Goal: Information Seeking & Learning: Learn about a topic

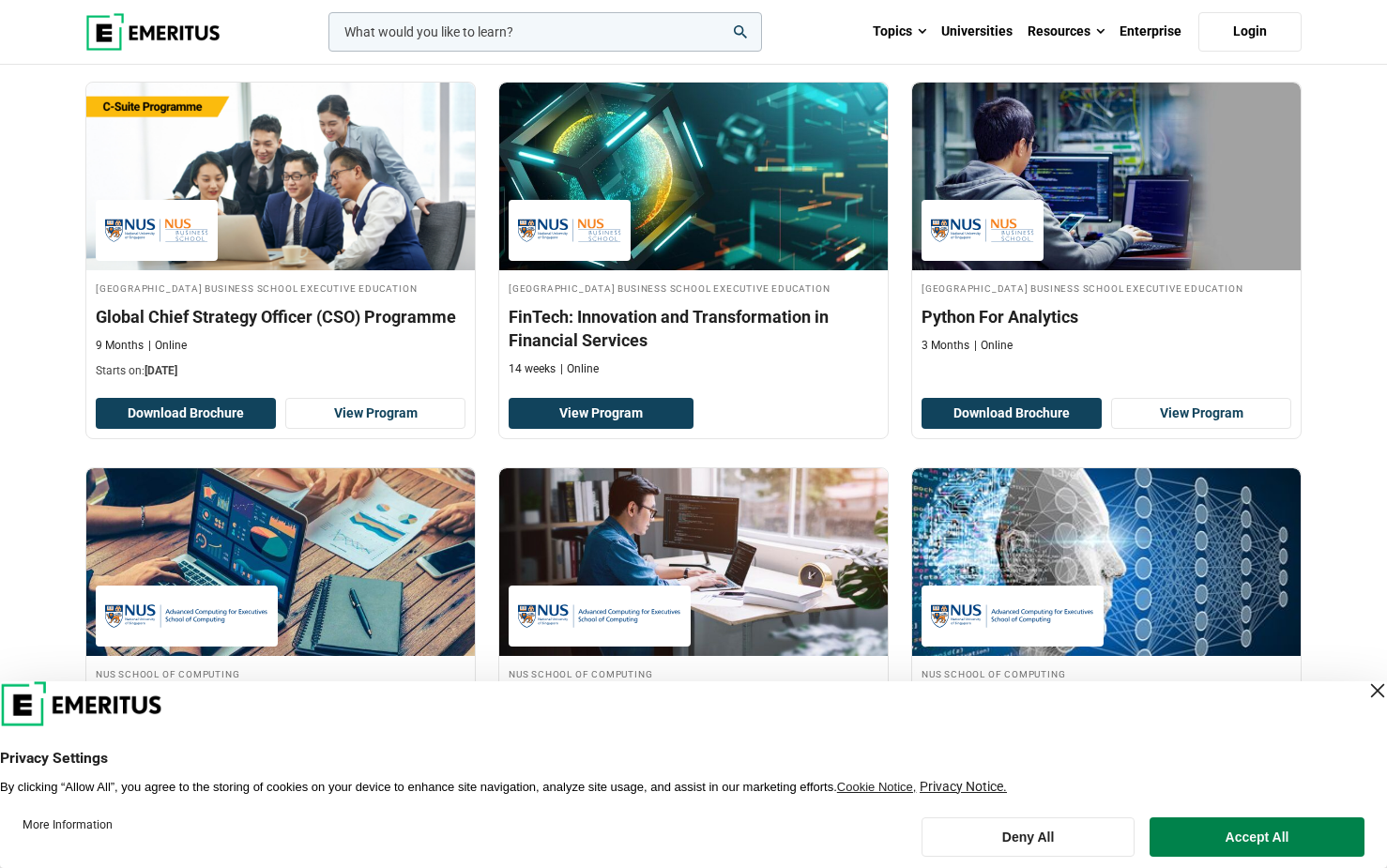
scroll to position [563, 0]
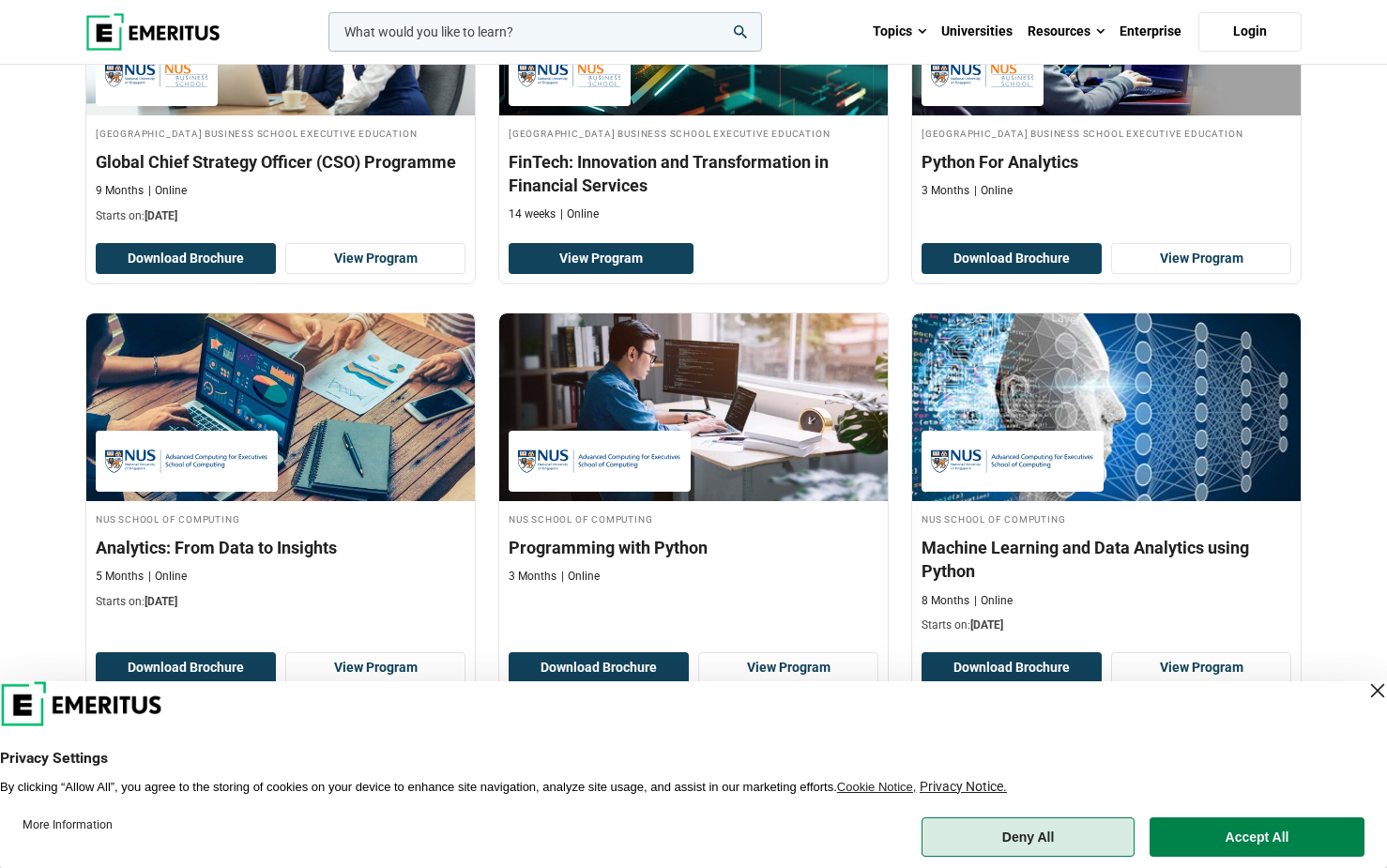
click at [1055, 845] on button "Deny All" at bounding box center [1028, 837] width 213 height 40
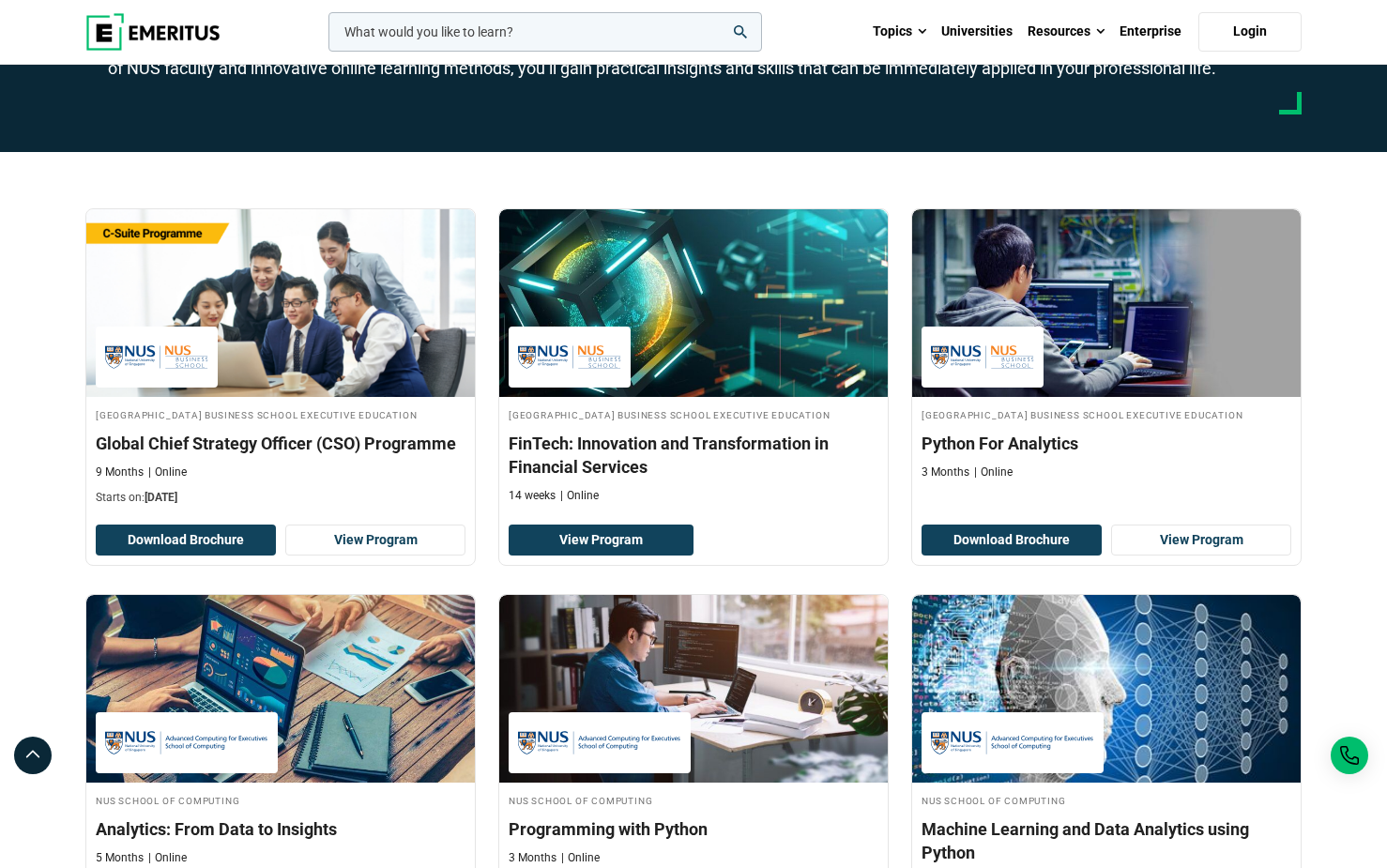
scroll to position [845, 0]
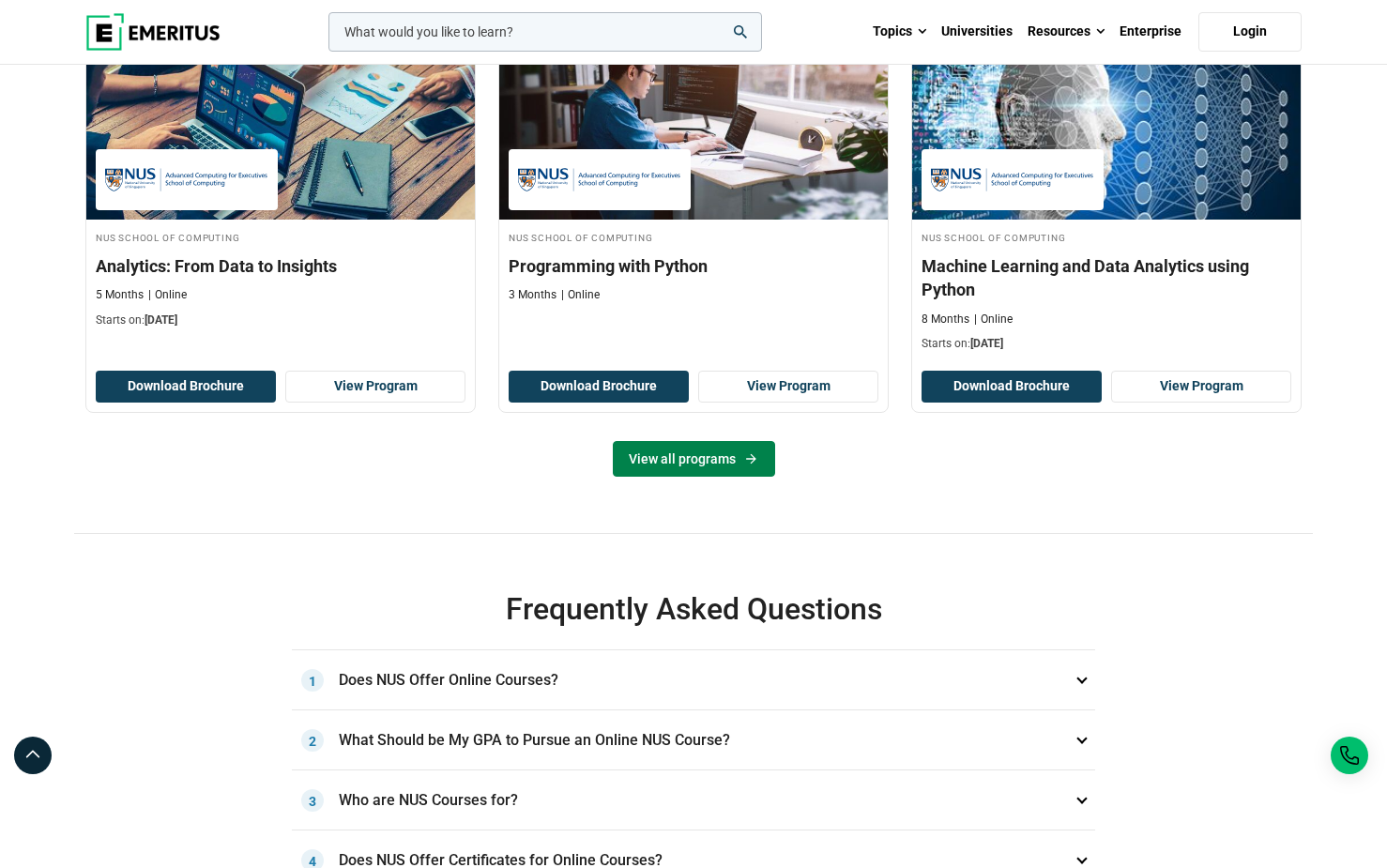
click at [702, 463] on link "View all programs" at bounding box center [694, 459] width 163 height 36
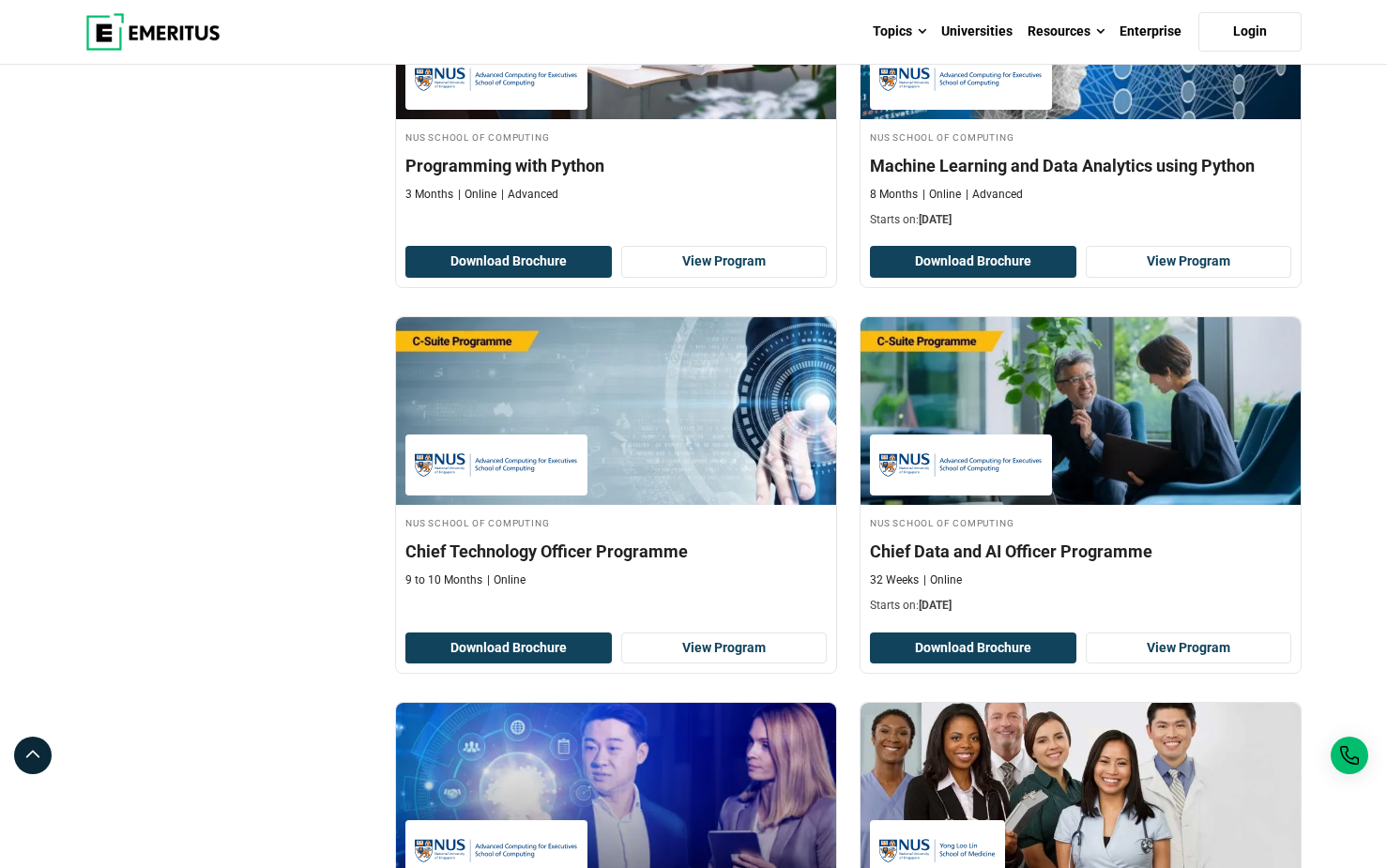
scroll to position [938, 0]
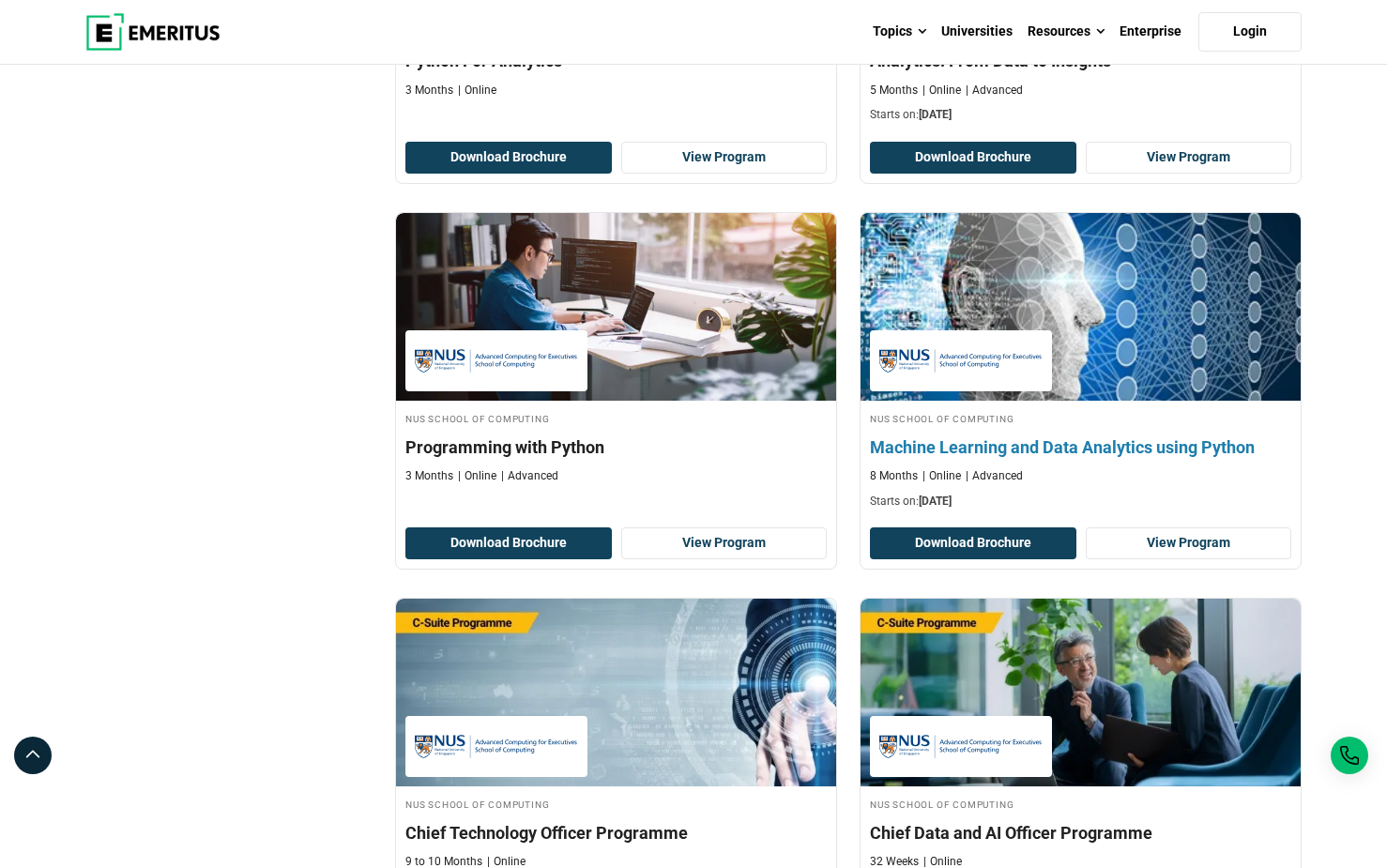
click at [964, 435] on h4 "Machine Learning and Data Analytics using Python" at bounding box center [1080, 447] width 422 height 24
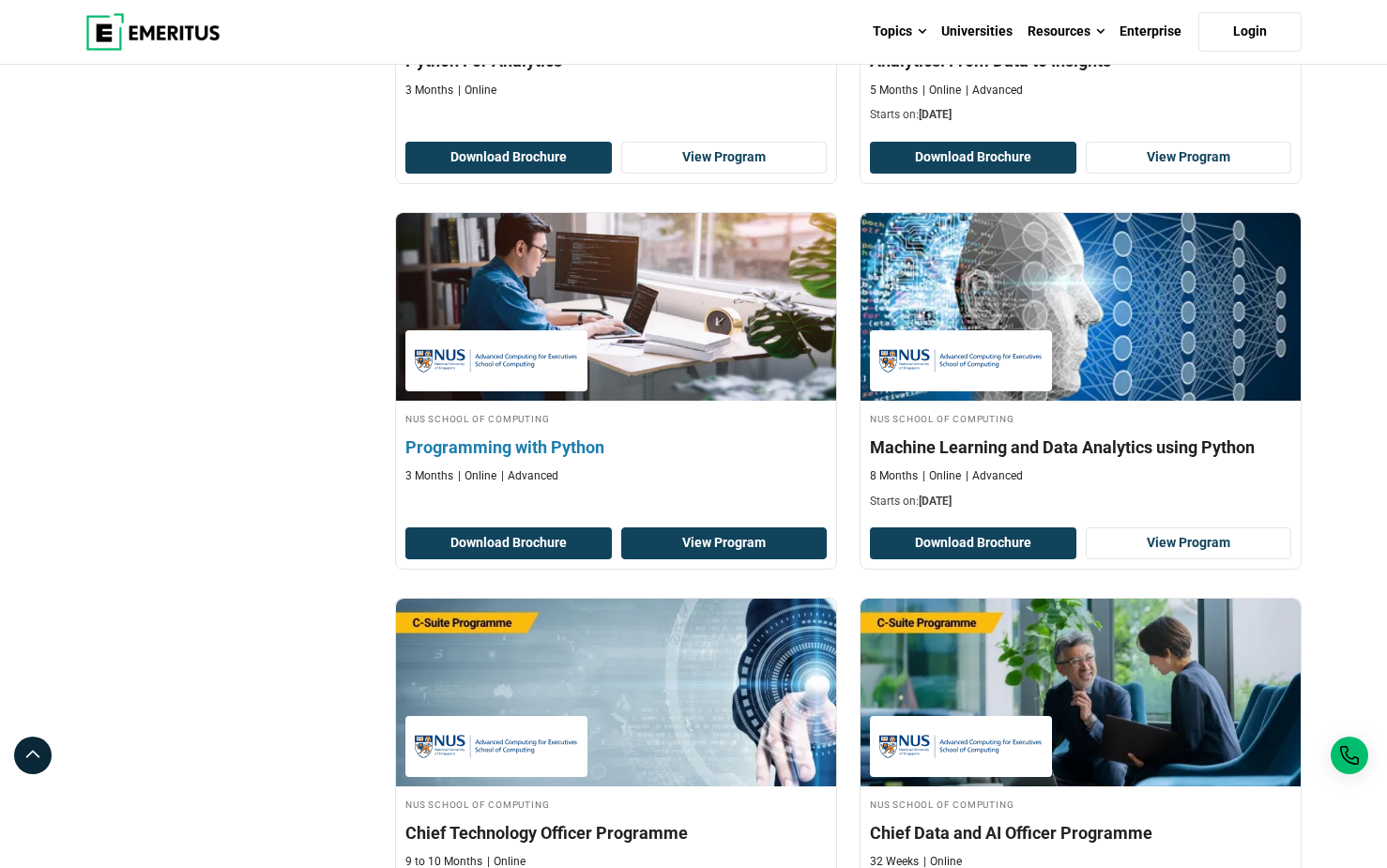
click at [692, 528] on link "View Program" at bounding box center [724, 544] width 206 height 32
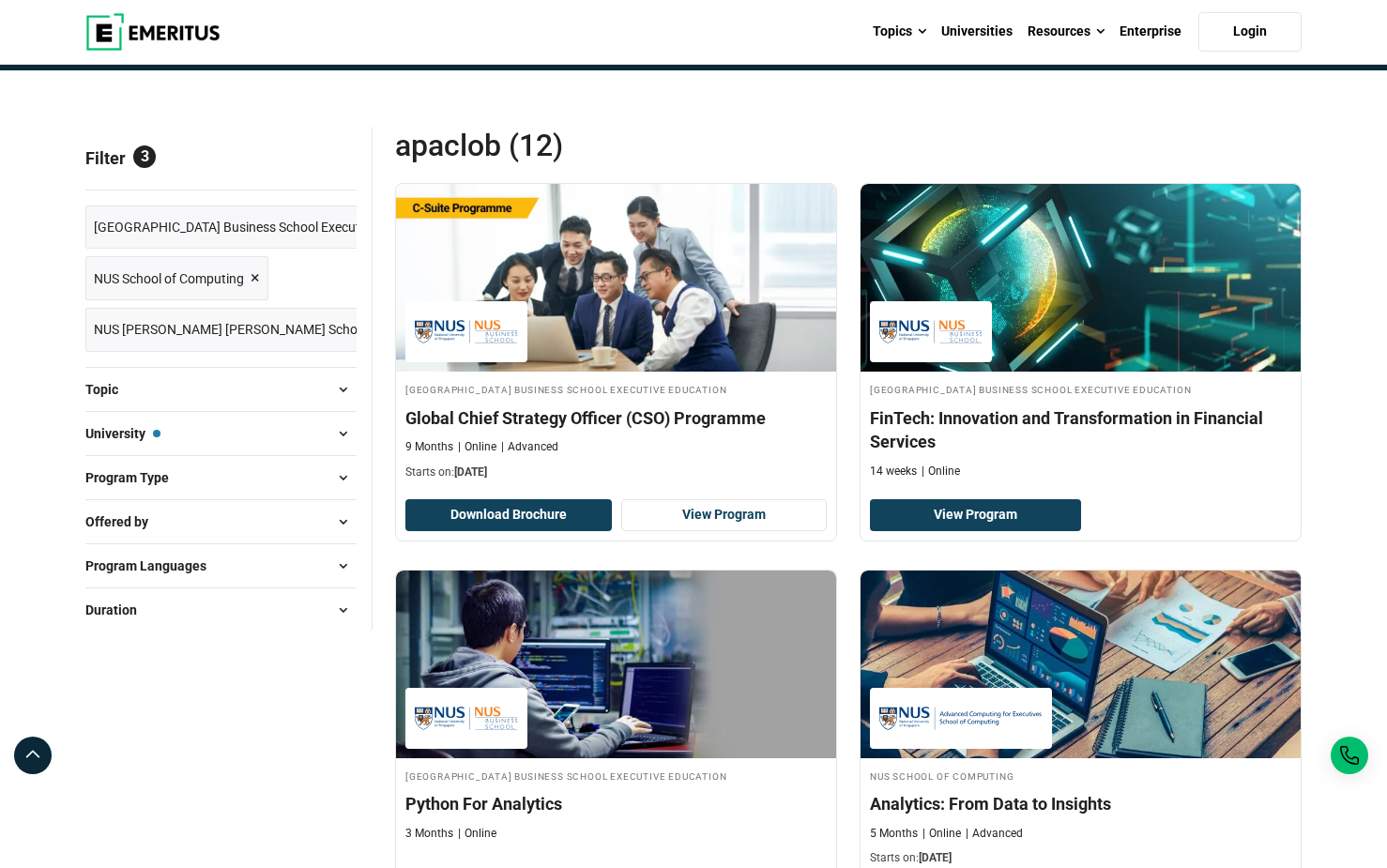
scroll to position [187, 0]
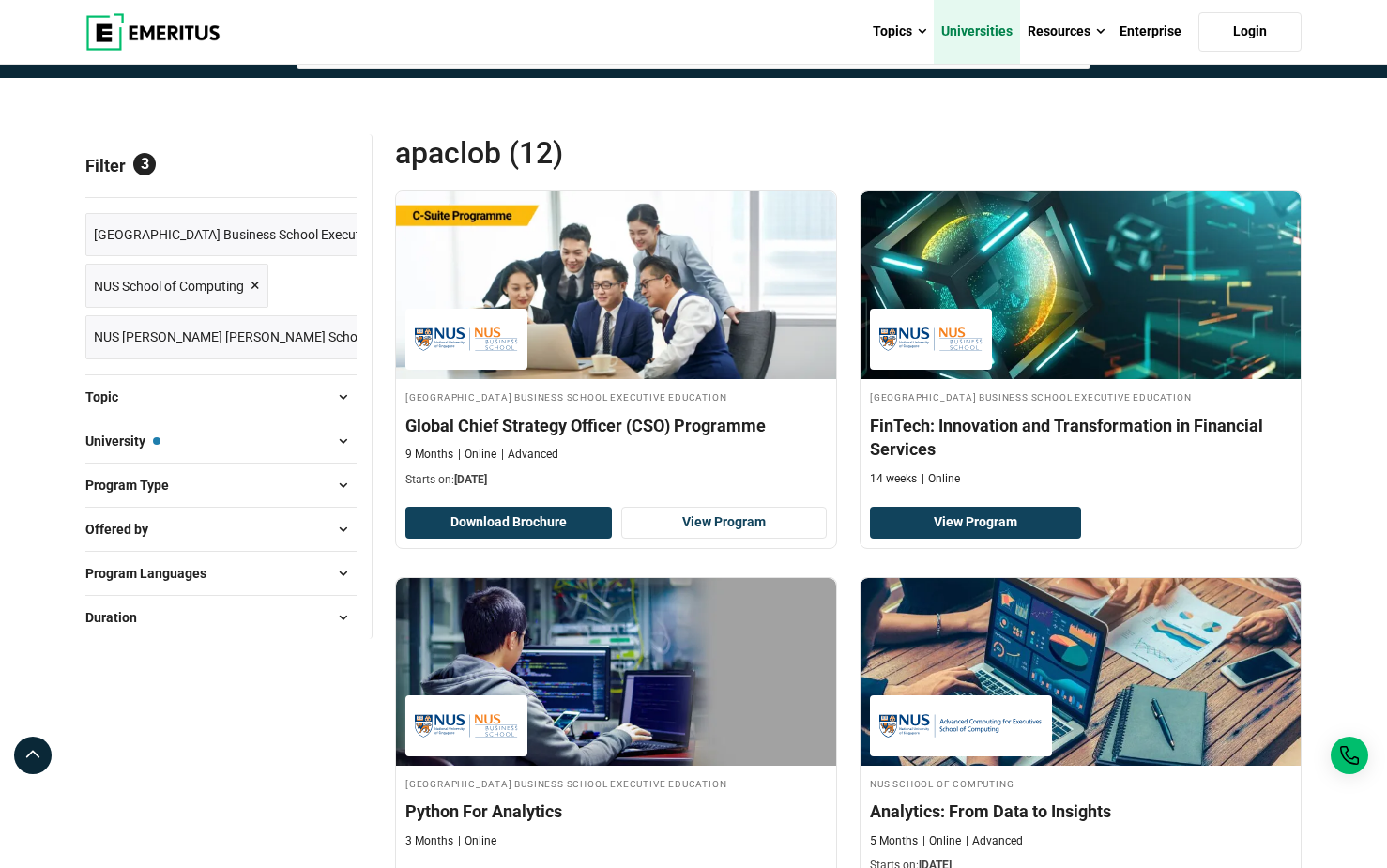
click at [959, 28] on link "Universities" at bounding box center [976, 32] width 86 height 65
